Goal: Task Accomplishment & Management: Complete application form

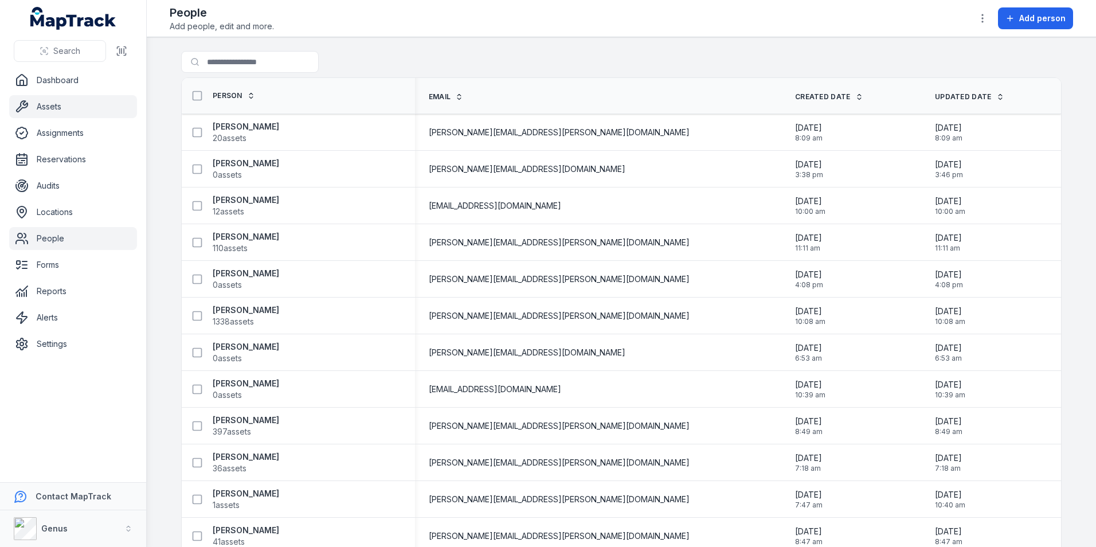
click at [53, 103] on link "Assets" at bounding box center [73, 106] width 128 height 23
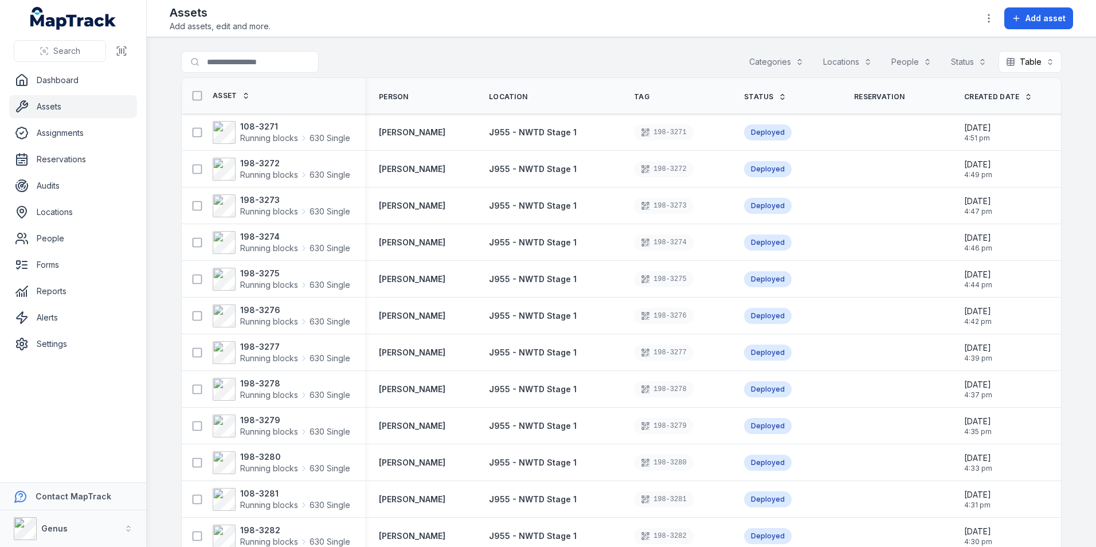
click at [770, 60] on button "Categories" at bounding box center [776, 62] width 69 height 22
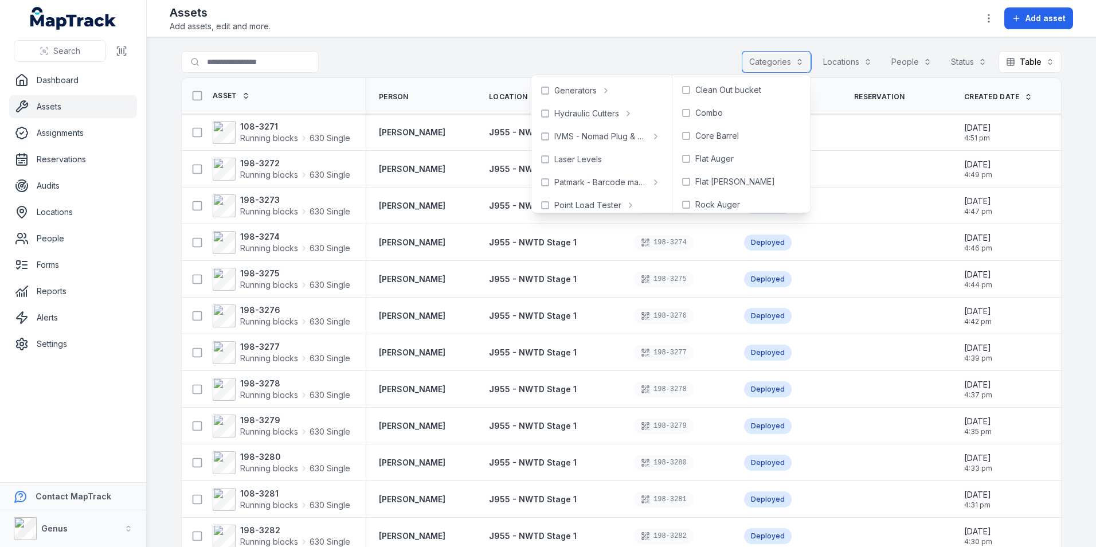
scroll to position [458, 0]
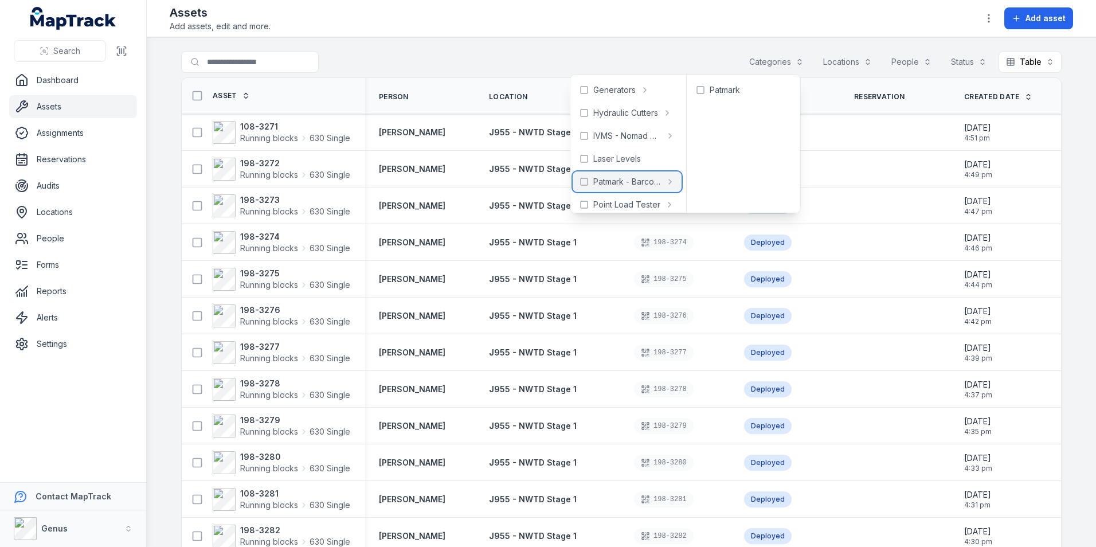
click at [646, 181] on span "Patmark - Barcode marker" at bounding box center [627, 181] width 68 height 11
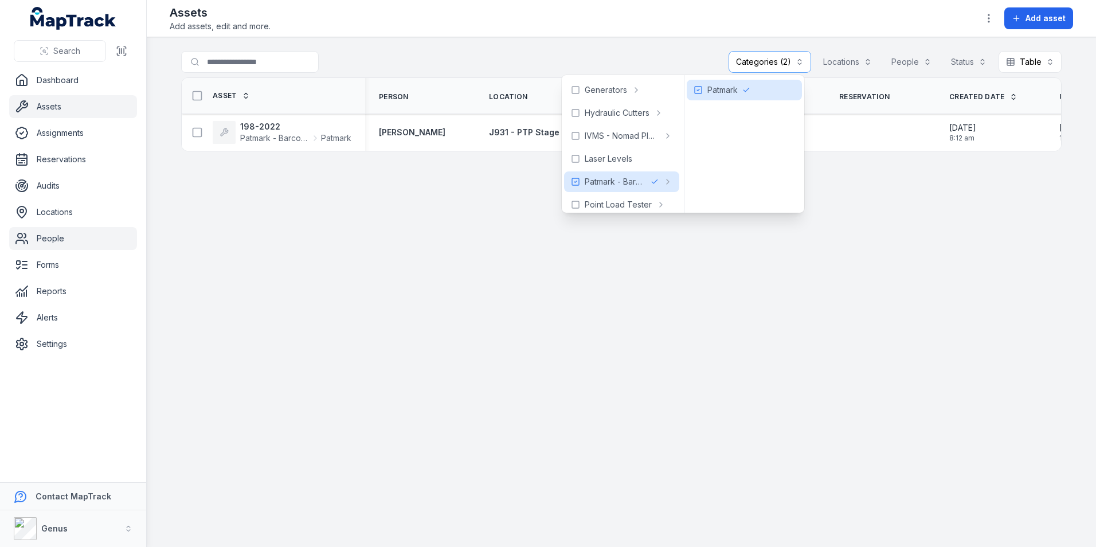
click at [58, 240] on link "People" at bounding box center [73, 238] width 128 height 23
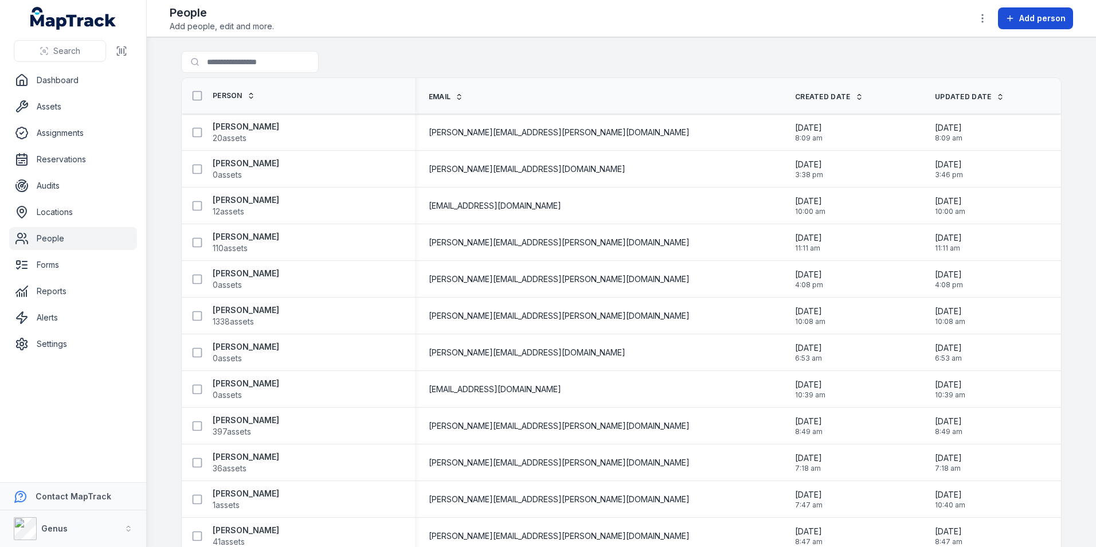
click at [1037, 13] on span "Add person" at bounding box center [1042, 18] width 46 height 11
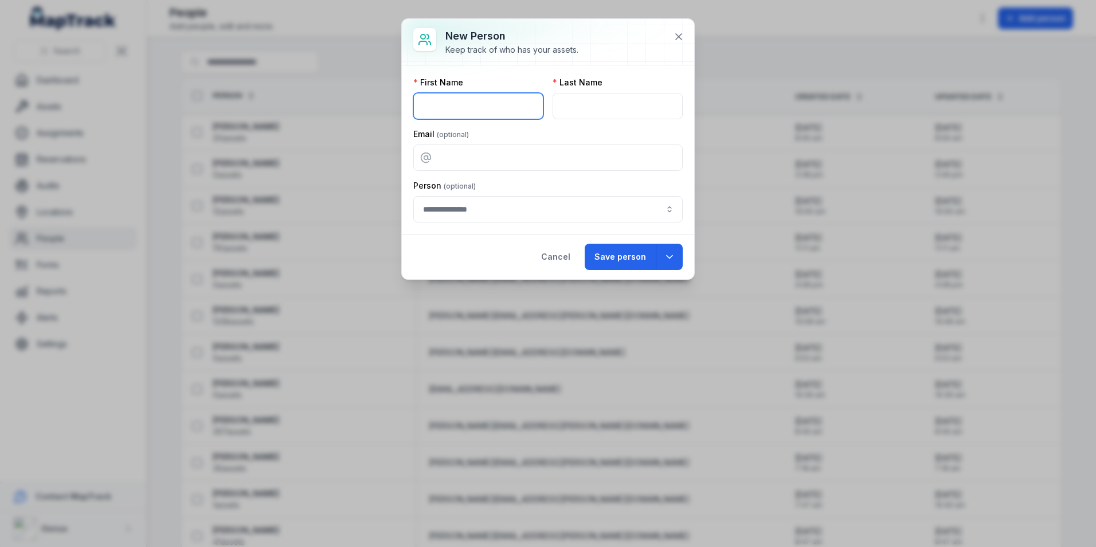
click at [493, 108] on input "text" at bounding box center [478, 106] width 130 height 26
type input "******"
click at [565, 108] on input "text" at bounding box center [617, 106] width 130 height 26
type input "****"
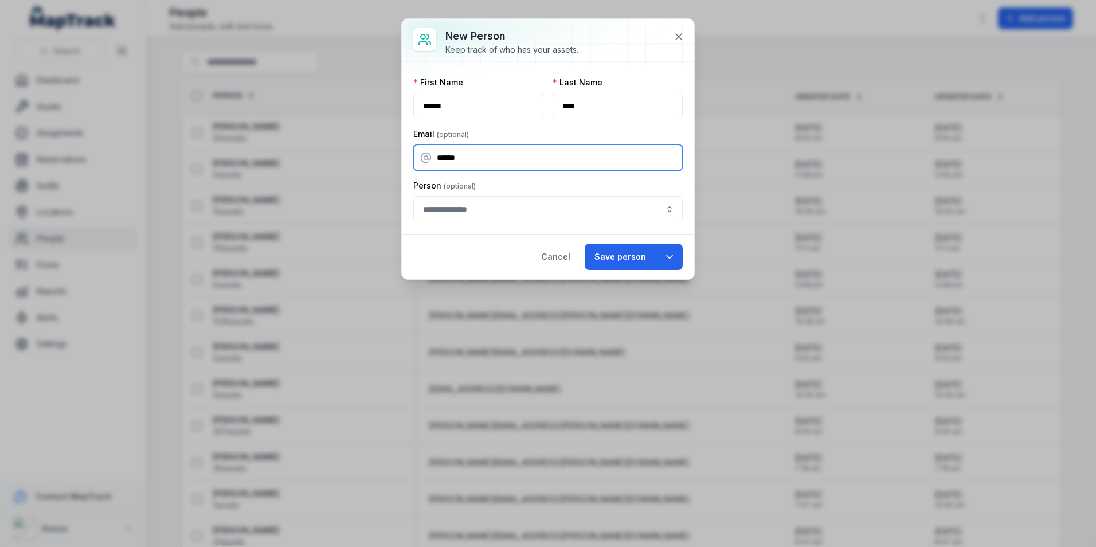
click at [477, 158] on input "******" at bounding box center [547, 157] width 269 height 26
type input "**********"
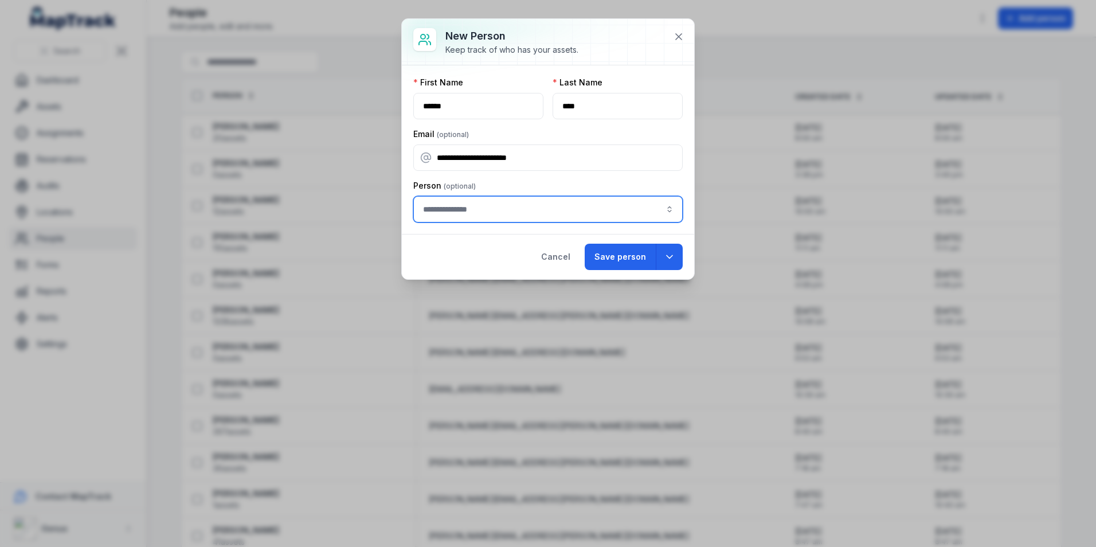
click at [457, 218] on input "person-add:cf[5e71b9eb-1393-45ed-8e30-61f49bd2eacd]-label" at bounding box center [547, 209] width 269 height 26
click at [517, 180] on div "Person" at bounding box center [547, 201] width 269 height 42
click at [617, 251] on button "Save person" at bounding box center [620, 257] width 71 height 26
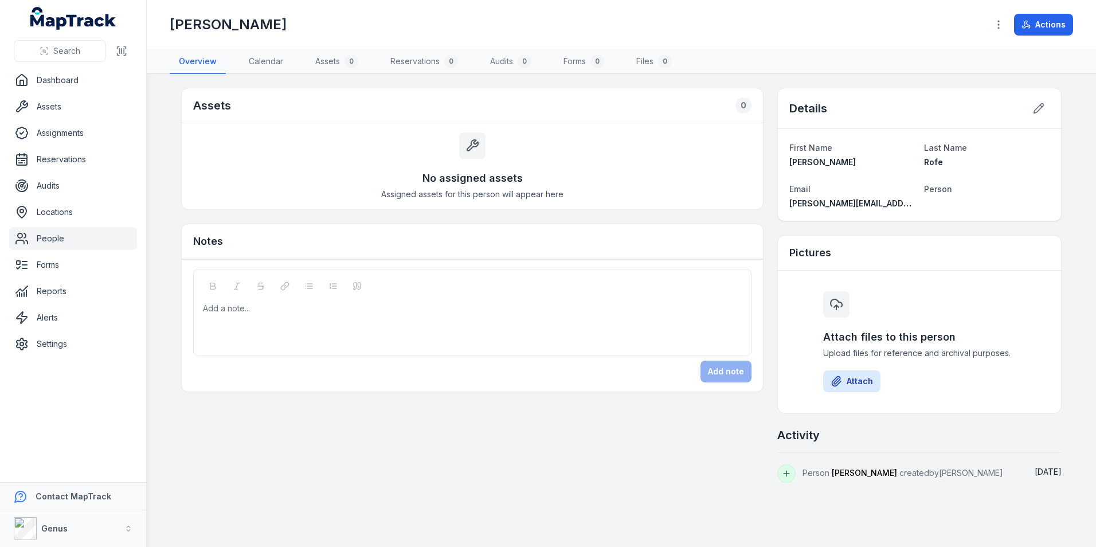
click at [56, 235] on link "People" at bounding box center [73, 238] width 128 height 23
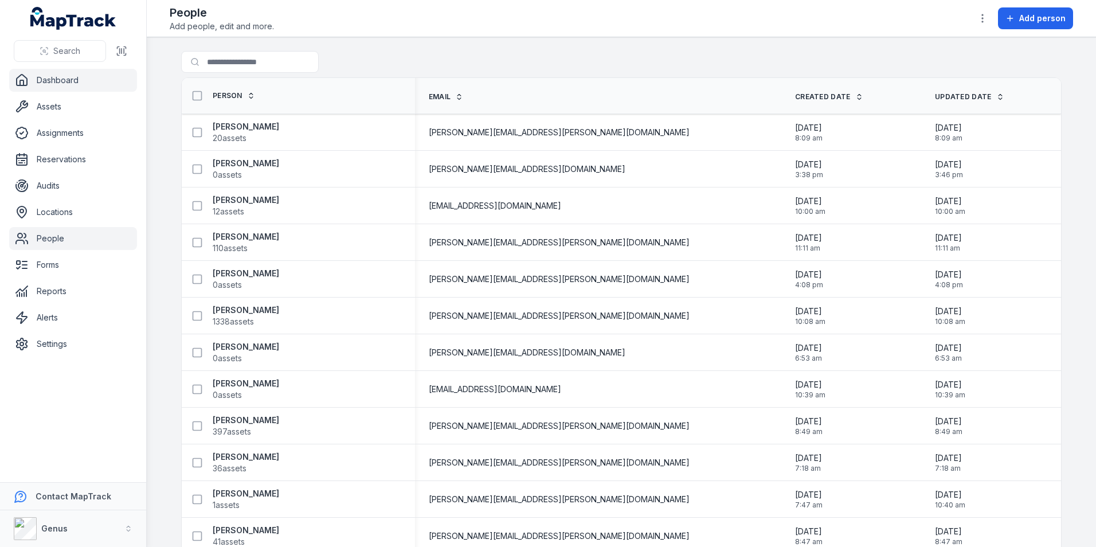
click at [47, 80] on link "Dashboard" at bounding box center [73, 80] width 128 height 23
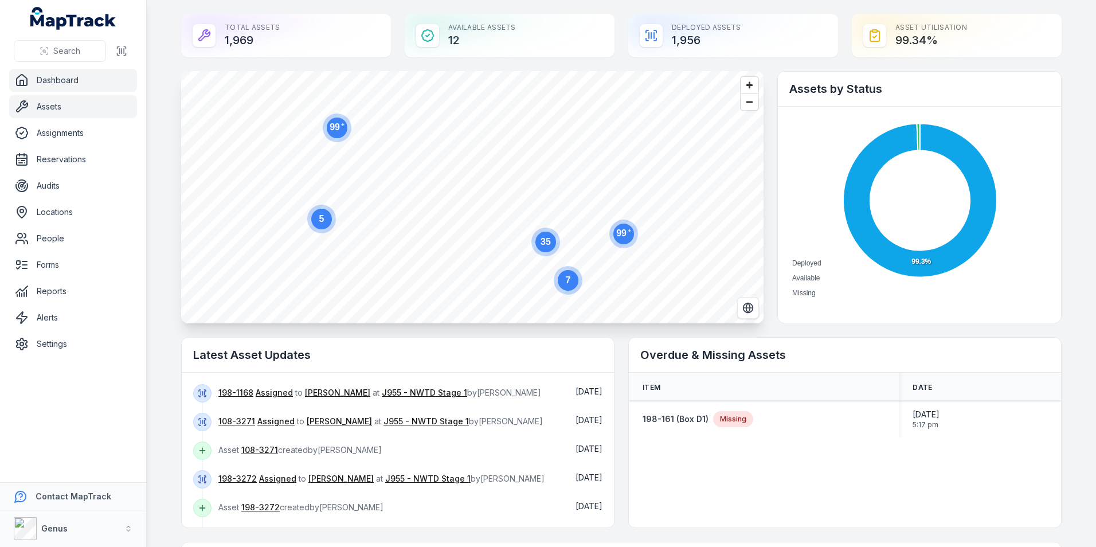
click at [50, 106] on link "Assets" at bounding box center [73, 106] width 128 height 23
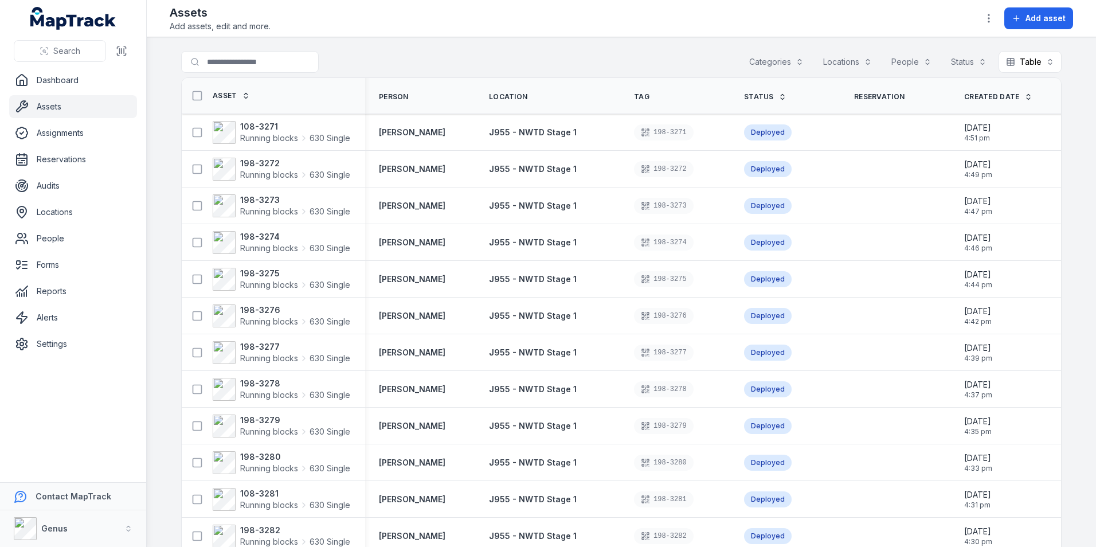
click at [776, 56] on button "Categories" at bounding box center [776, 62] width 69 height 22
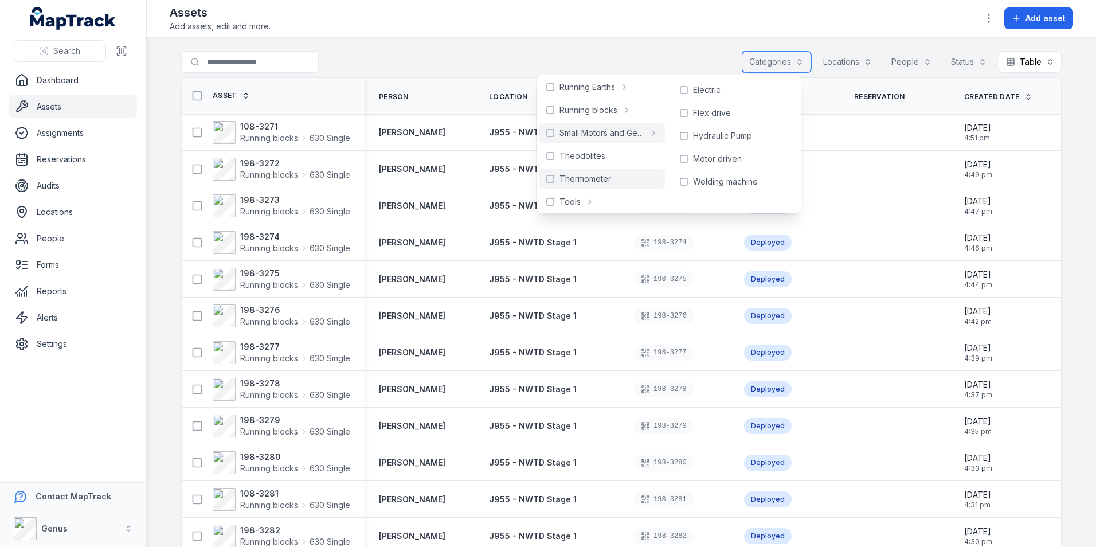
scroll to position [809, 0]
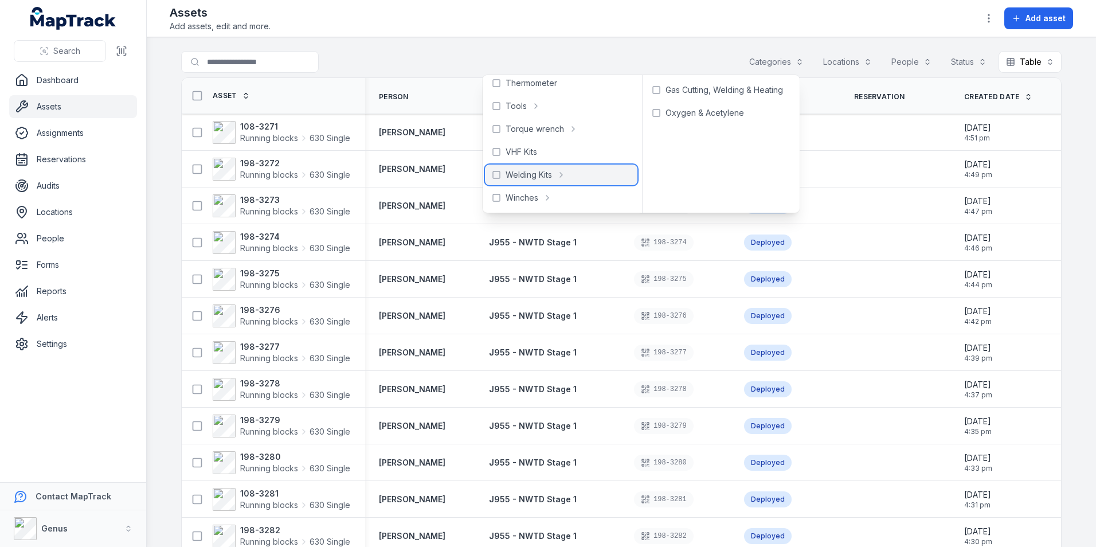
click at [581, 174] on div "Welding Kits" at bounding box center [561, 174] width 152 height 21
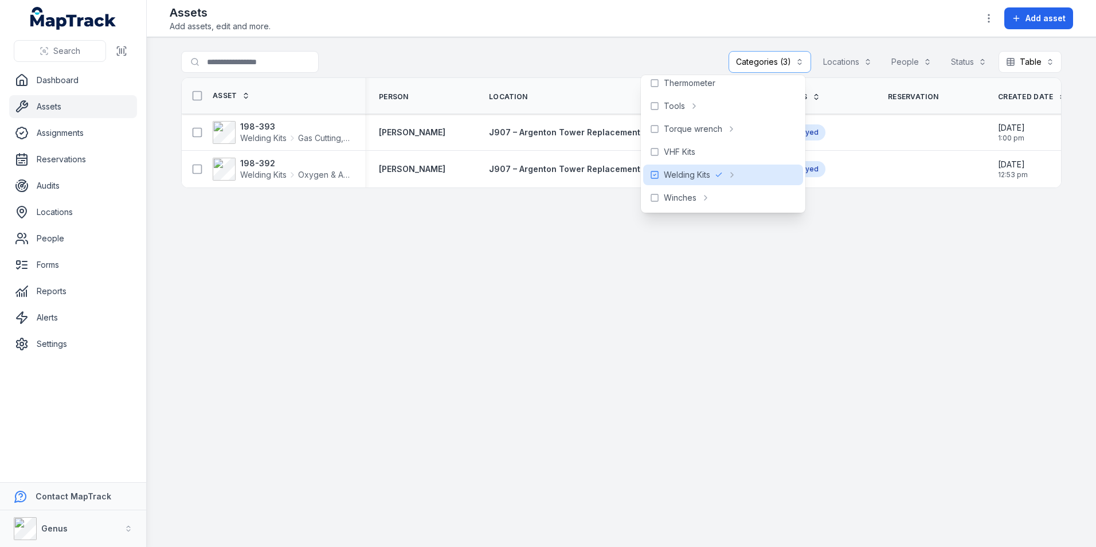
click at [828, 266] on main "**********" at bounding box center [621, 291] width 949 height 509
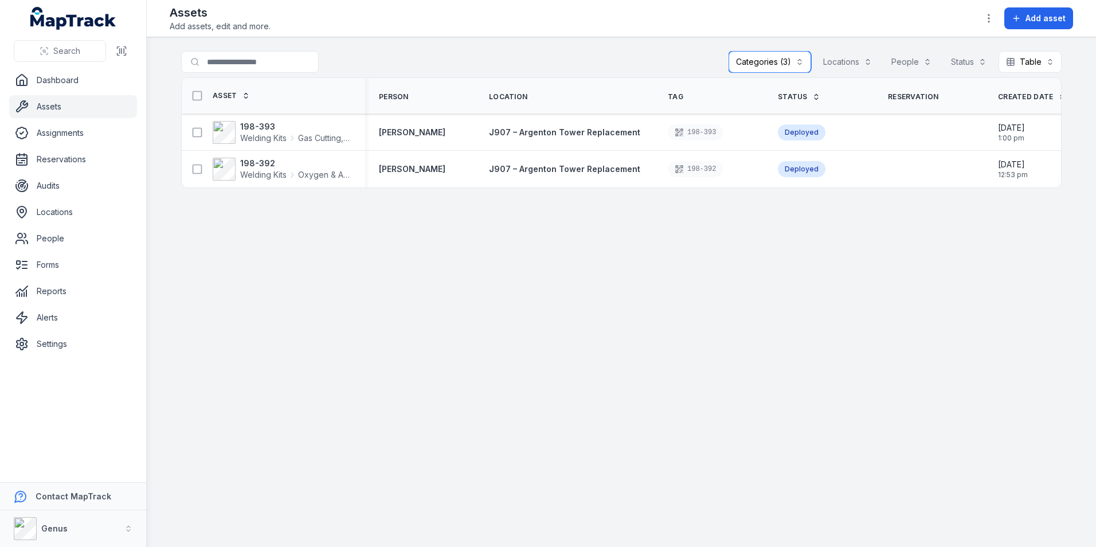
click at [779, 58] on button "Categories (3)" at bounding box center [769, 62] width 83 height 22
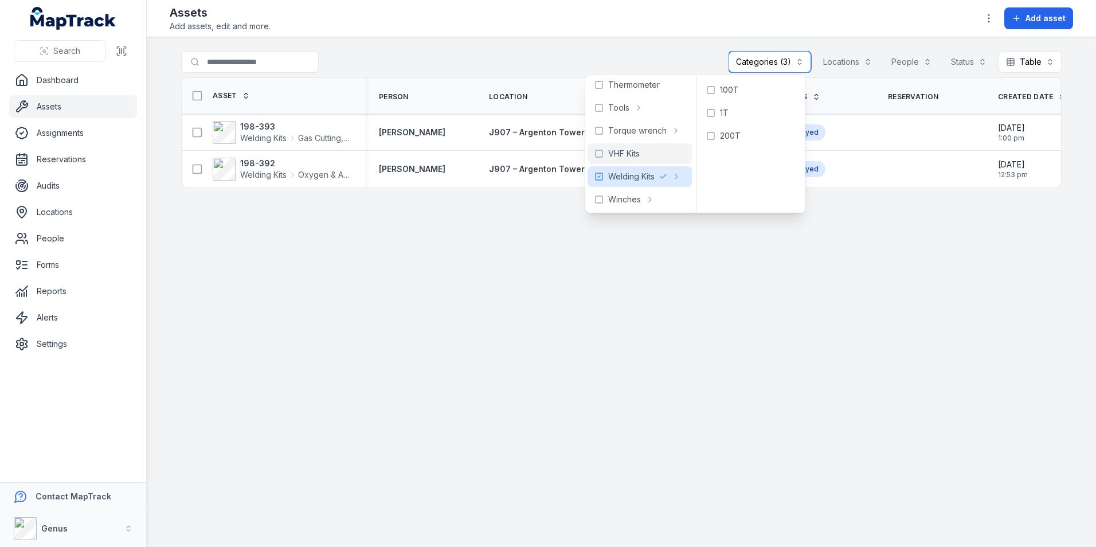
scroll to position [809, 0]
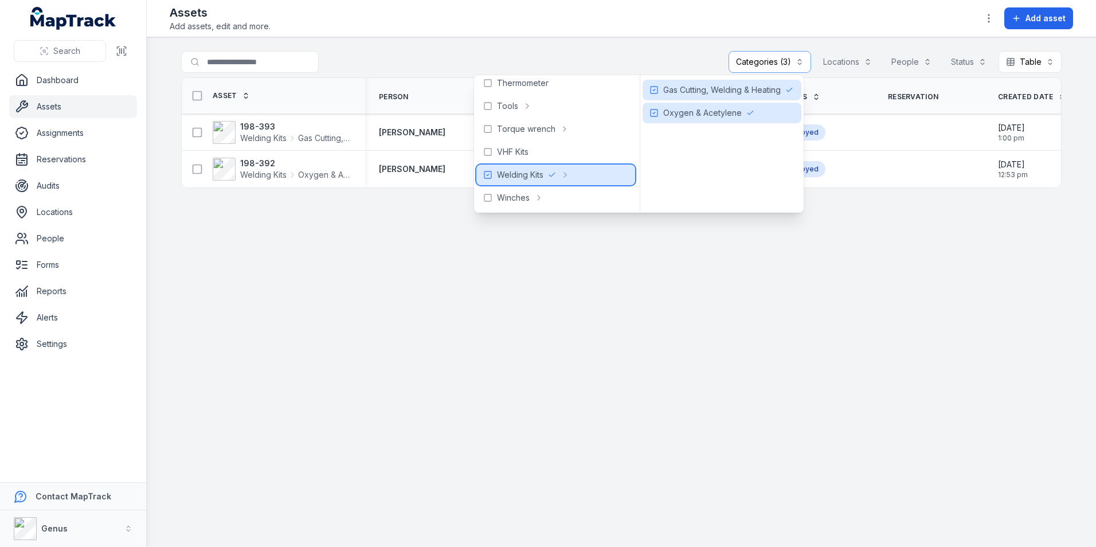
click at [488, 171] on rect at bounding box center [487, 174] width 7 height 7
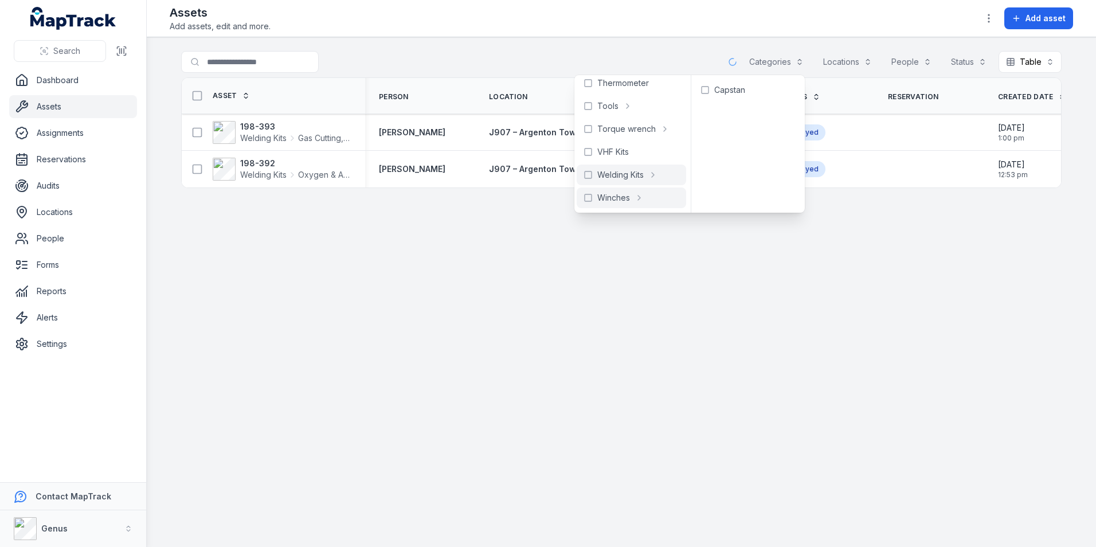
click at [881, 300] on main "Search for assets Categories Locations People Status Table ***** Asset Person L…" at bounding box center [621, 291] width 949 height 509
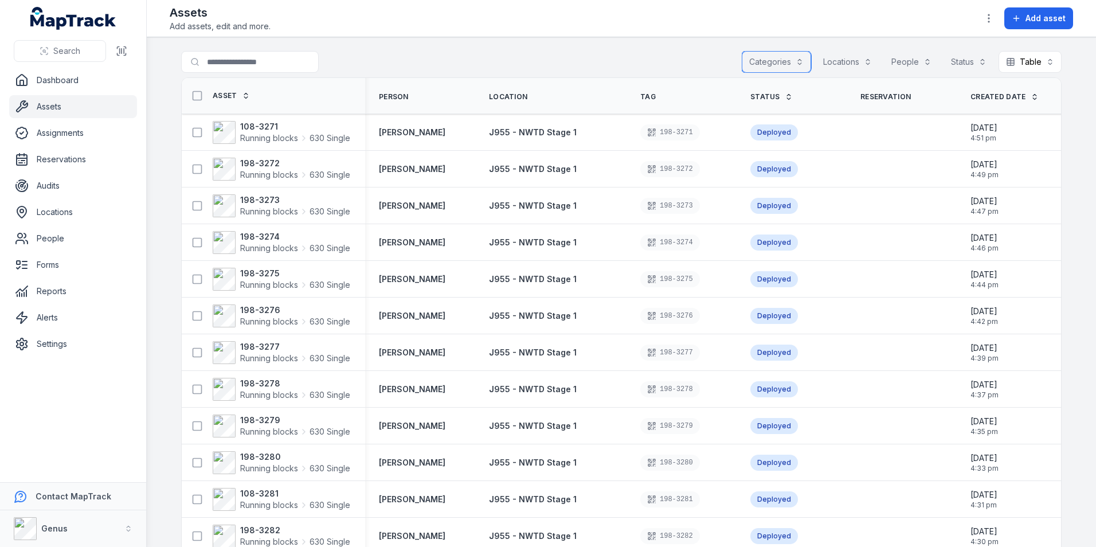
click at [842, 63] on button "Locations" at bounding box center [847, 62] width 64 height 22
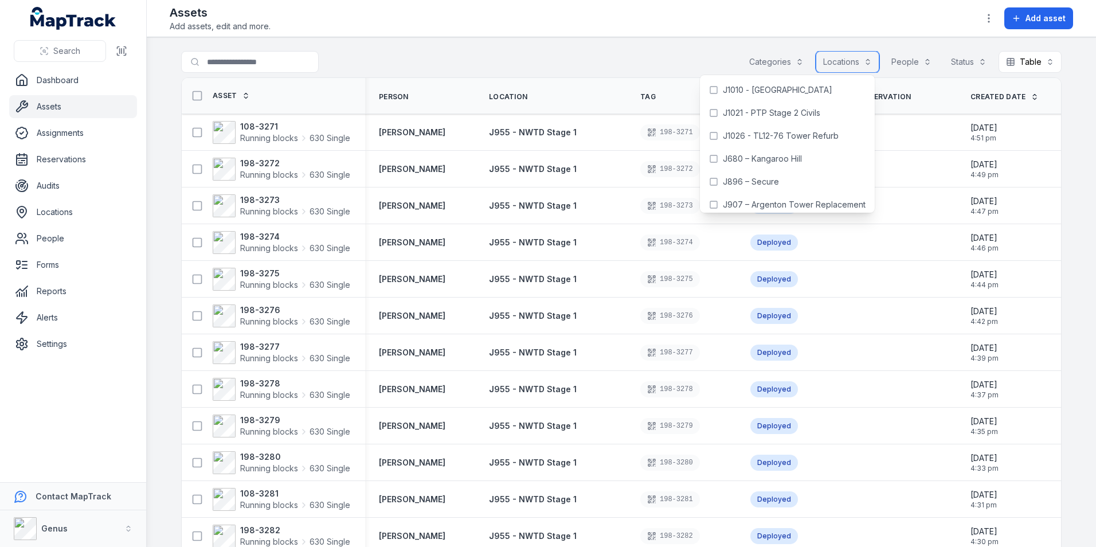
click at [840, 61] on button "Locations" at bounding box center [847, 62] width 64 height 22
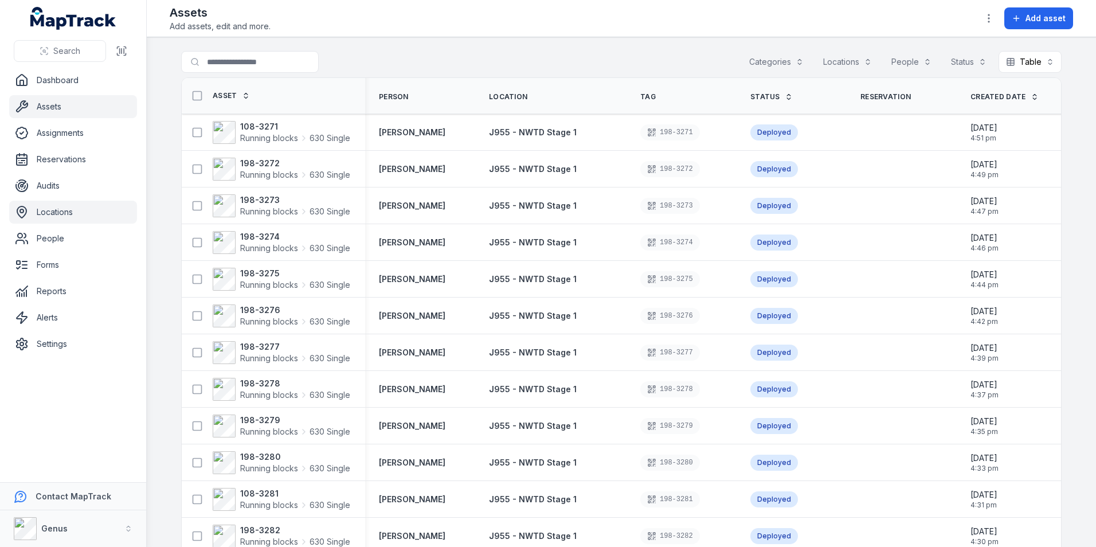
click at [52, 211] on link "Locations" at bounding box center [73, 212] width 128 height 23
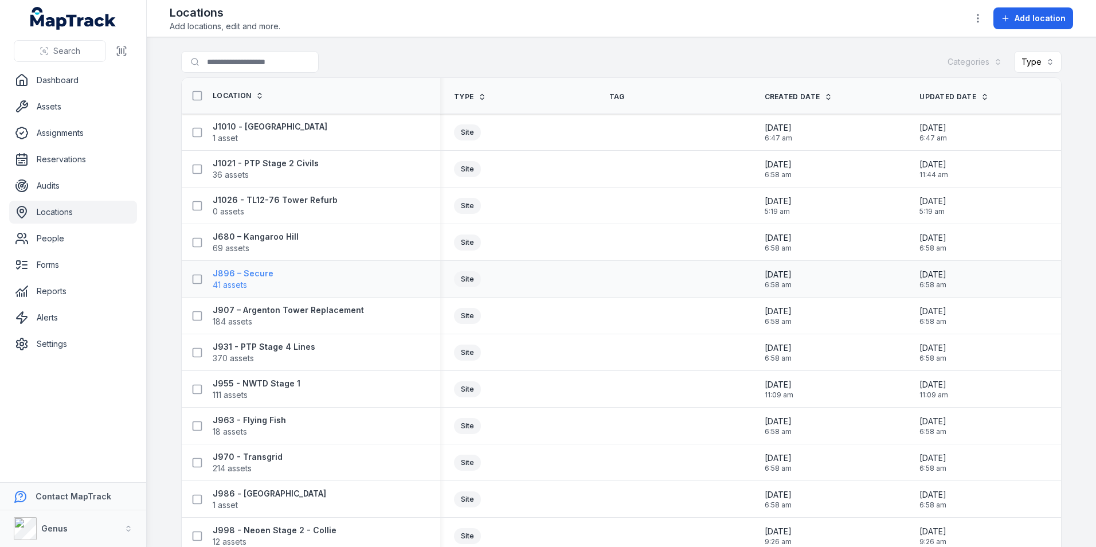
click at [234, 279] on span "41 assets" at bounding box center [230, 284] width 34 height 11
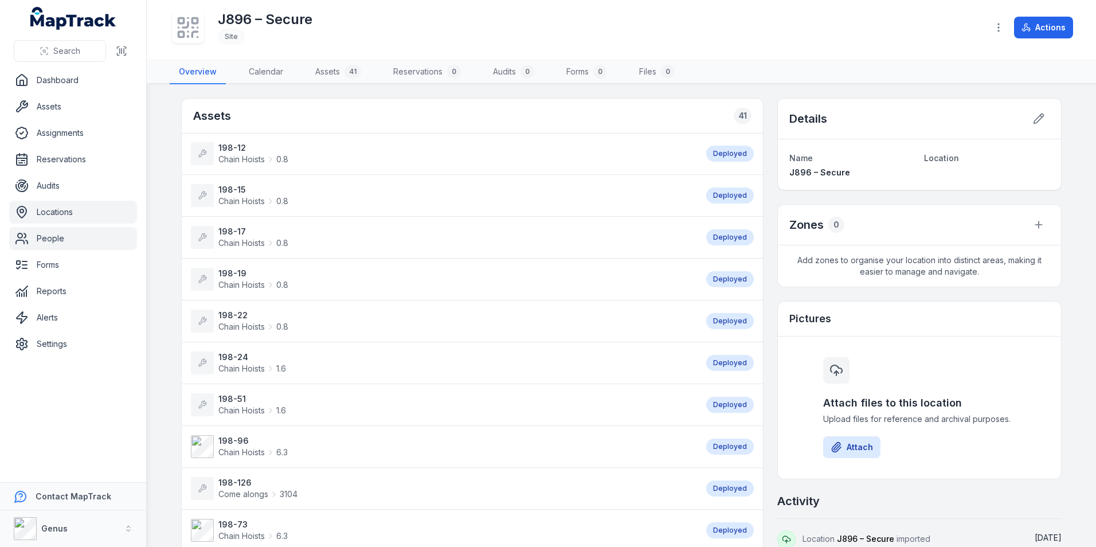
click at [46, 238] on link "People" at bounding box center [73, 238] width 128 height 23
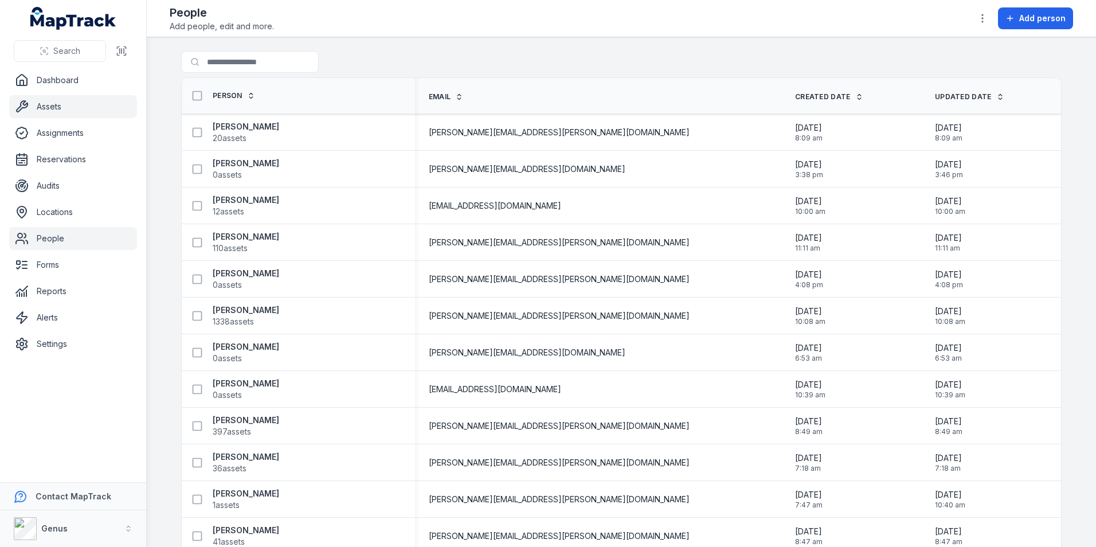
click at [36, 100] on link "Assets" at bounding box center [73, 106] width 128 height 23
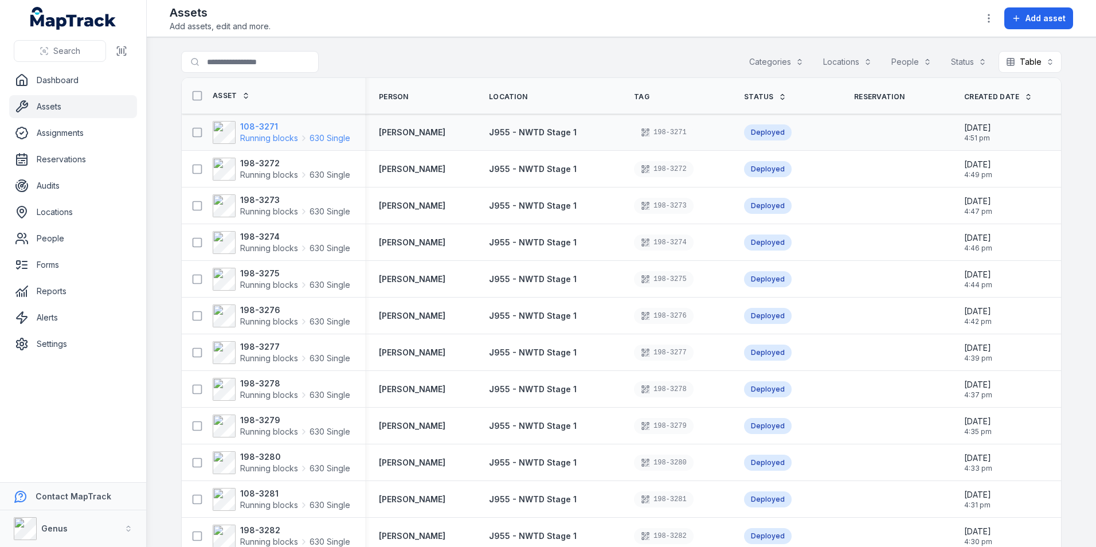
click at [268, 129] on strong "108-3271" at bounding box center [295, 126] width 110 height 11
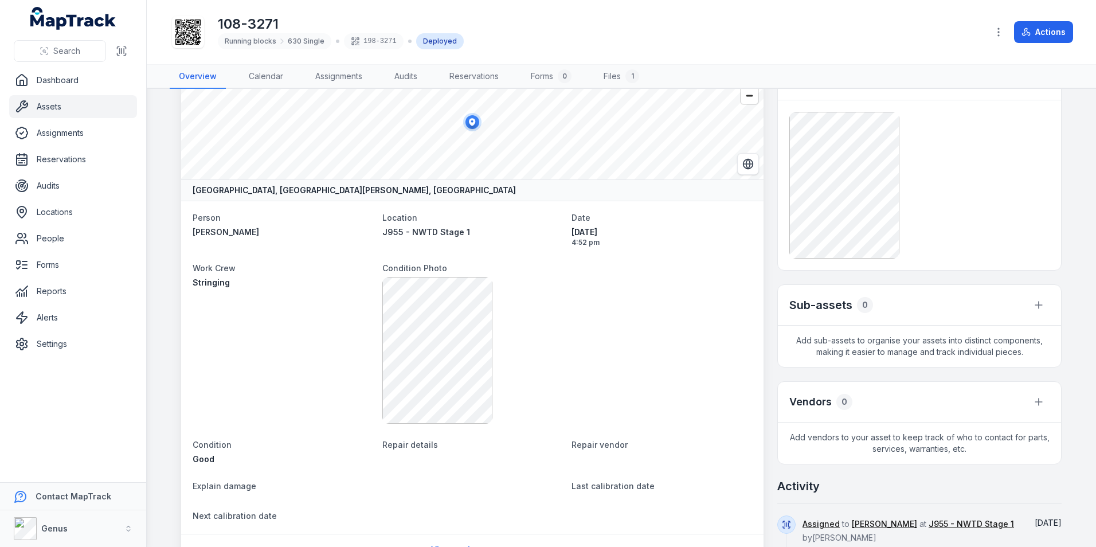
scroll to position [57, 0]
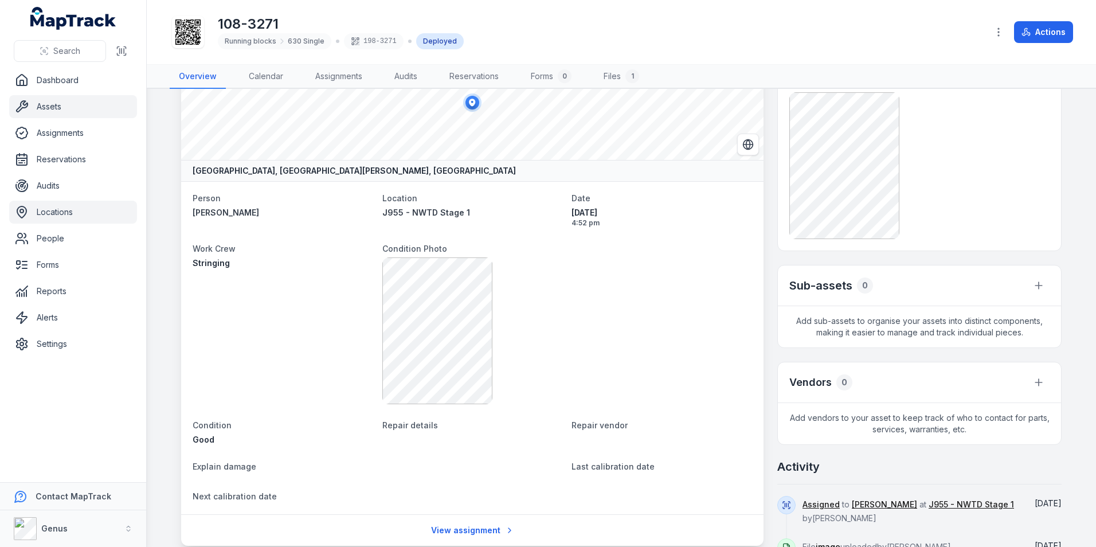
click at [68, 211] on link "Locations" at bounding box center [73, 212] width 128 height 23
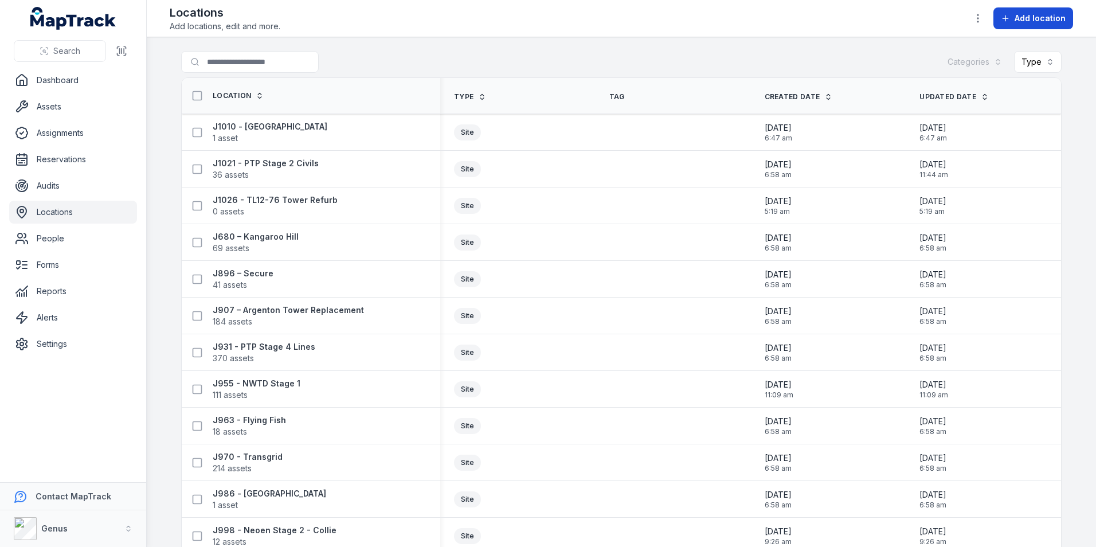
click at [1037, 12] on button "Add location" at bounding box center [1033, 18] width 80 height 22
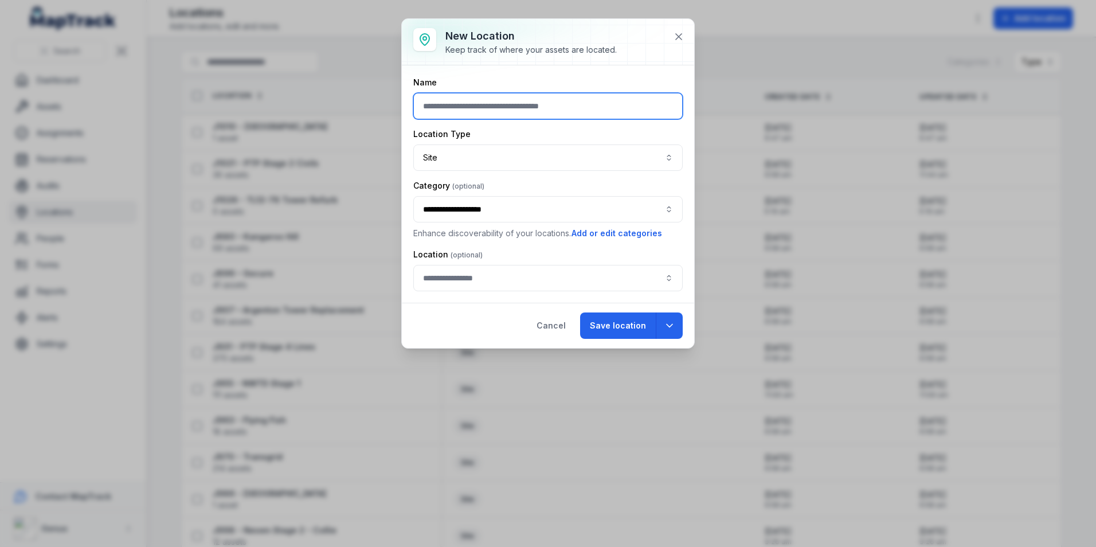
click at [493, 114] on input "text" at bounding box center [547, 106] width 269 height 26
click at [462, 280] on button "button" at bounding box center [547, 278] width 269 height 26
type input "**********"
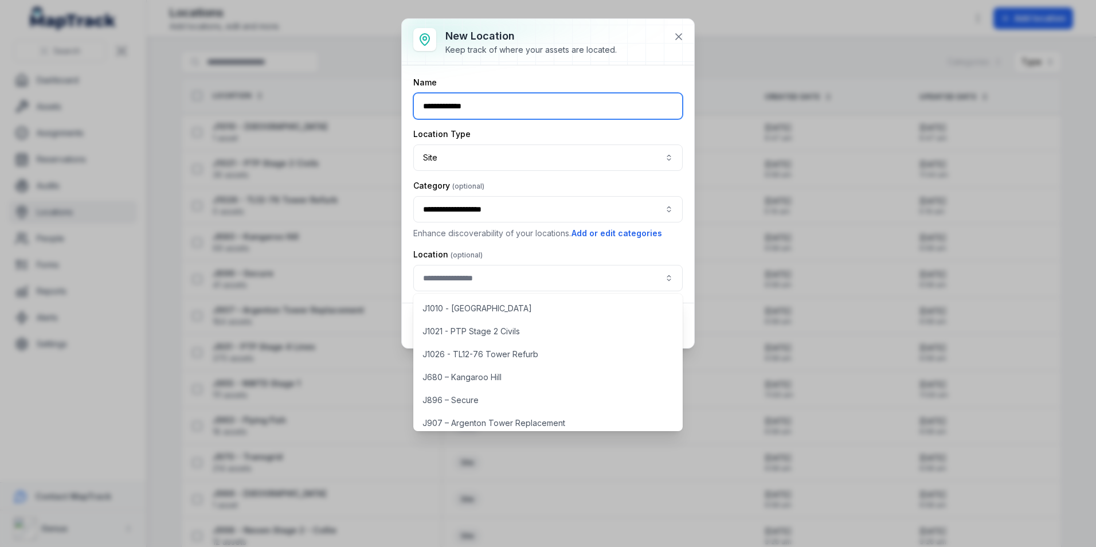
click at [540, 111] on input "**********" at bounding box center [547, 106] width 269 height 26
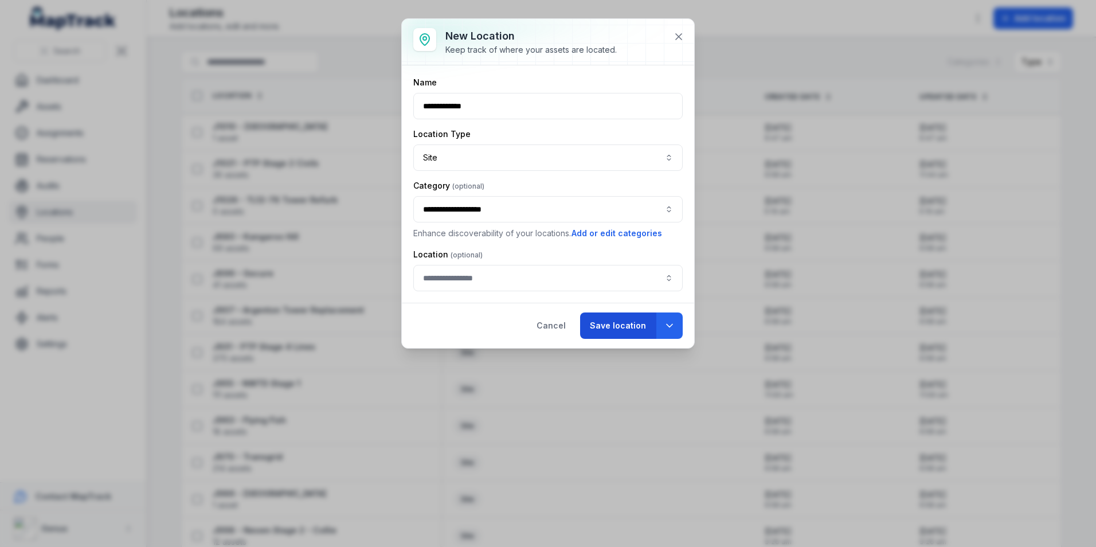
click at [615, 330] on button "Save location" at bounding box center [618, 325] width 76 height 26
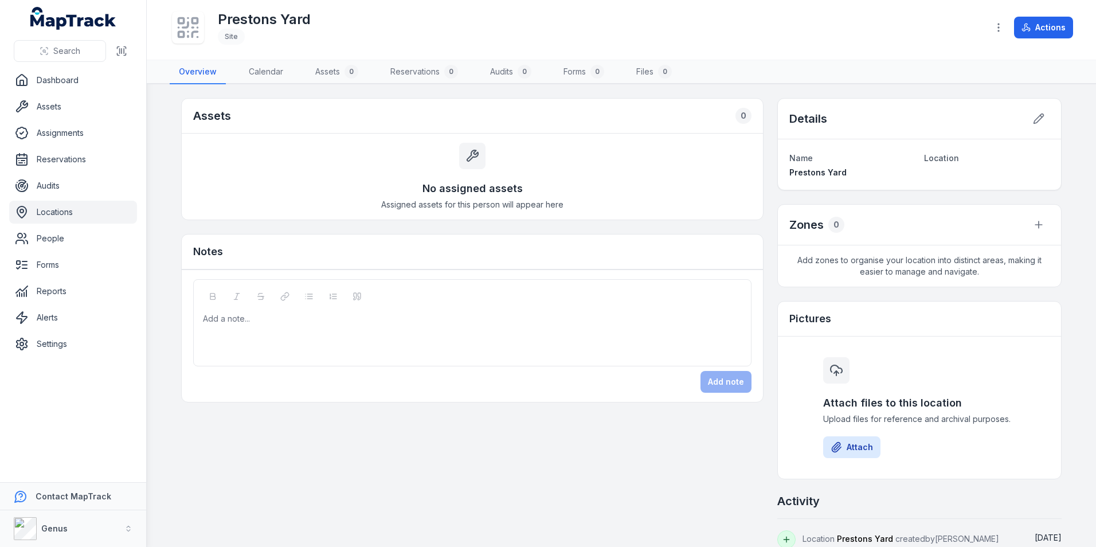
click at [44, 213] on link "Locations" at bounding box center [73, 212] width 128 height 23
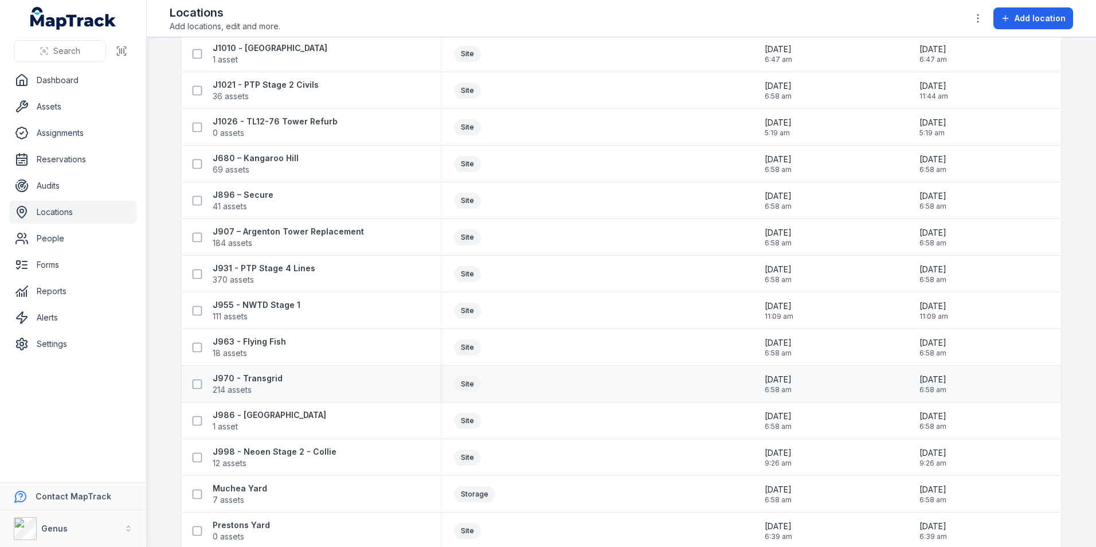
scroll to position [132, 0]
